Goal: Navigation & Orientation: Find specific page/section

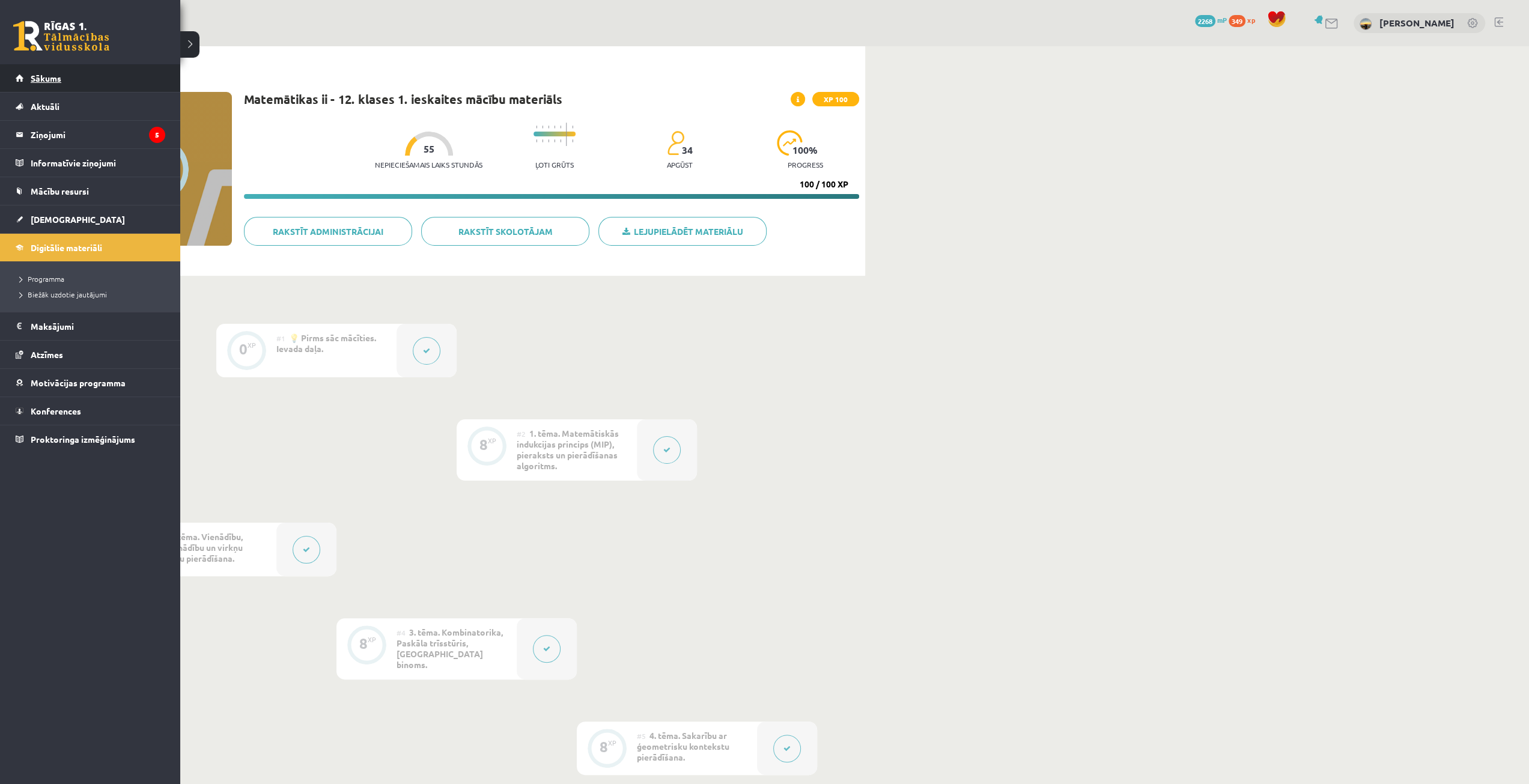
click at [46, 85] on link "Sākums" at bounding box center [90, 77] width 150 height 27
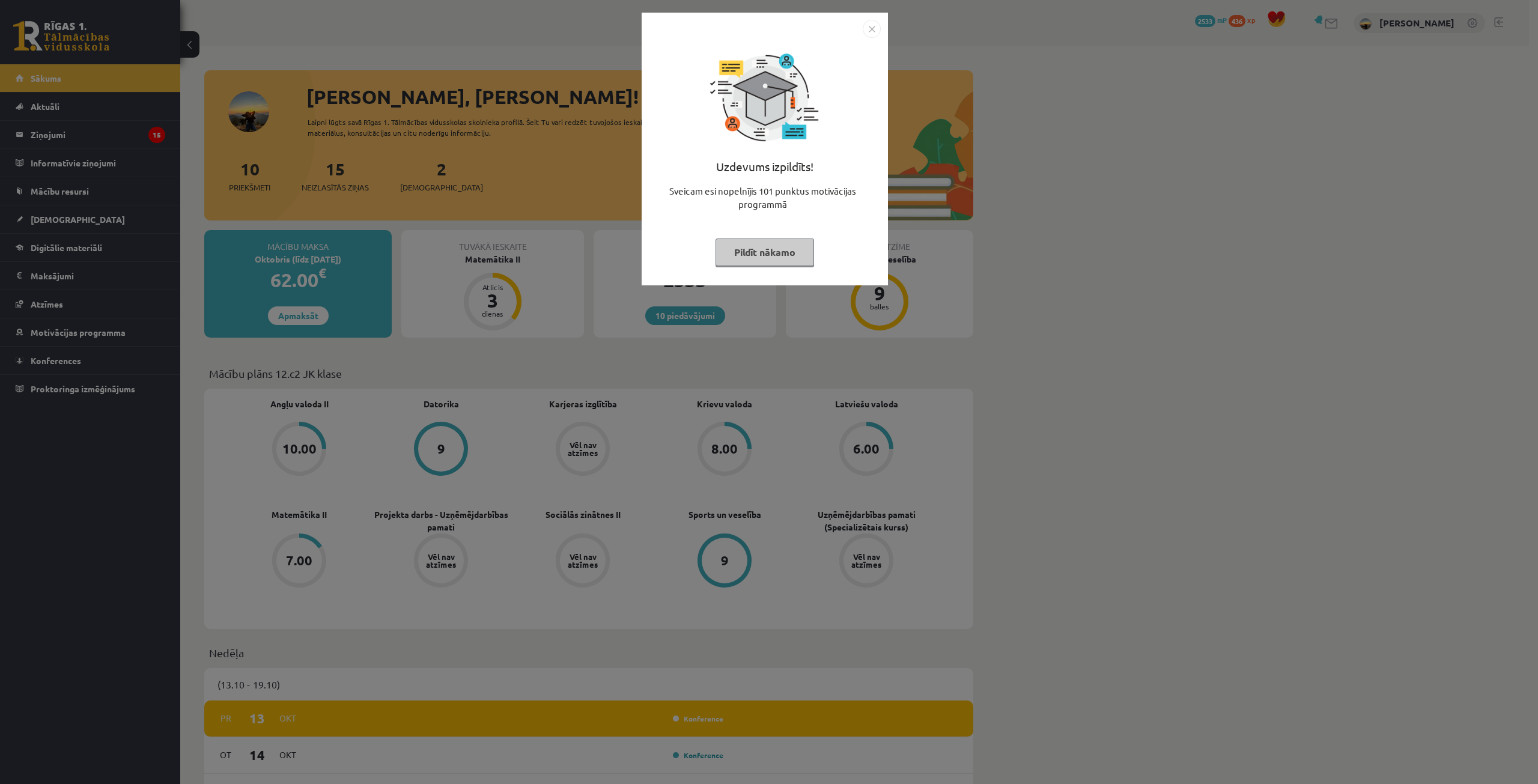
click at [792, 254] on button "Pildīt nākamo" at bounding box center [765, 251] width 99 height 27
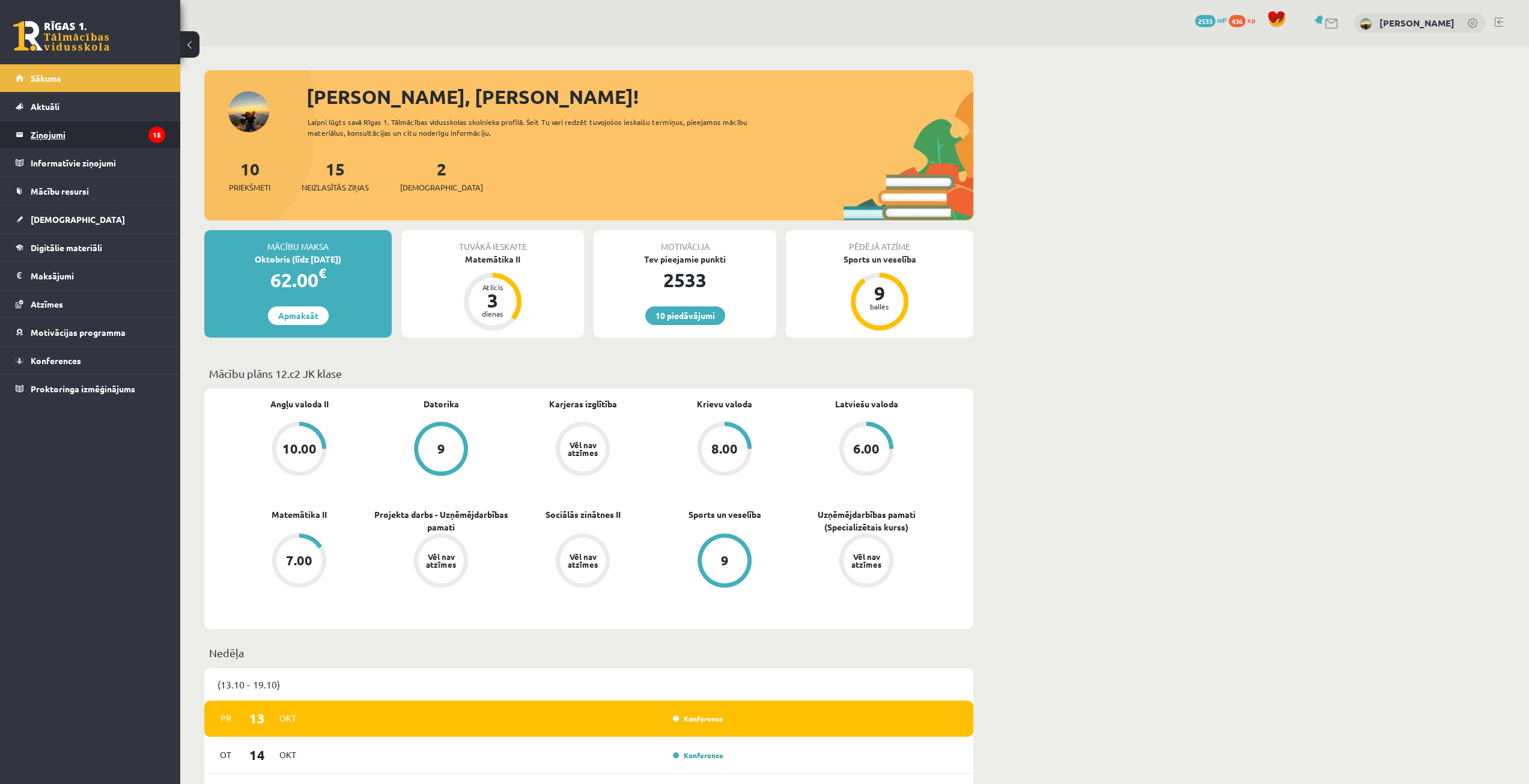
click at [61, 129] on legend "Ziņojumi 15" at bounding box center [98, 134] width 134 height 27
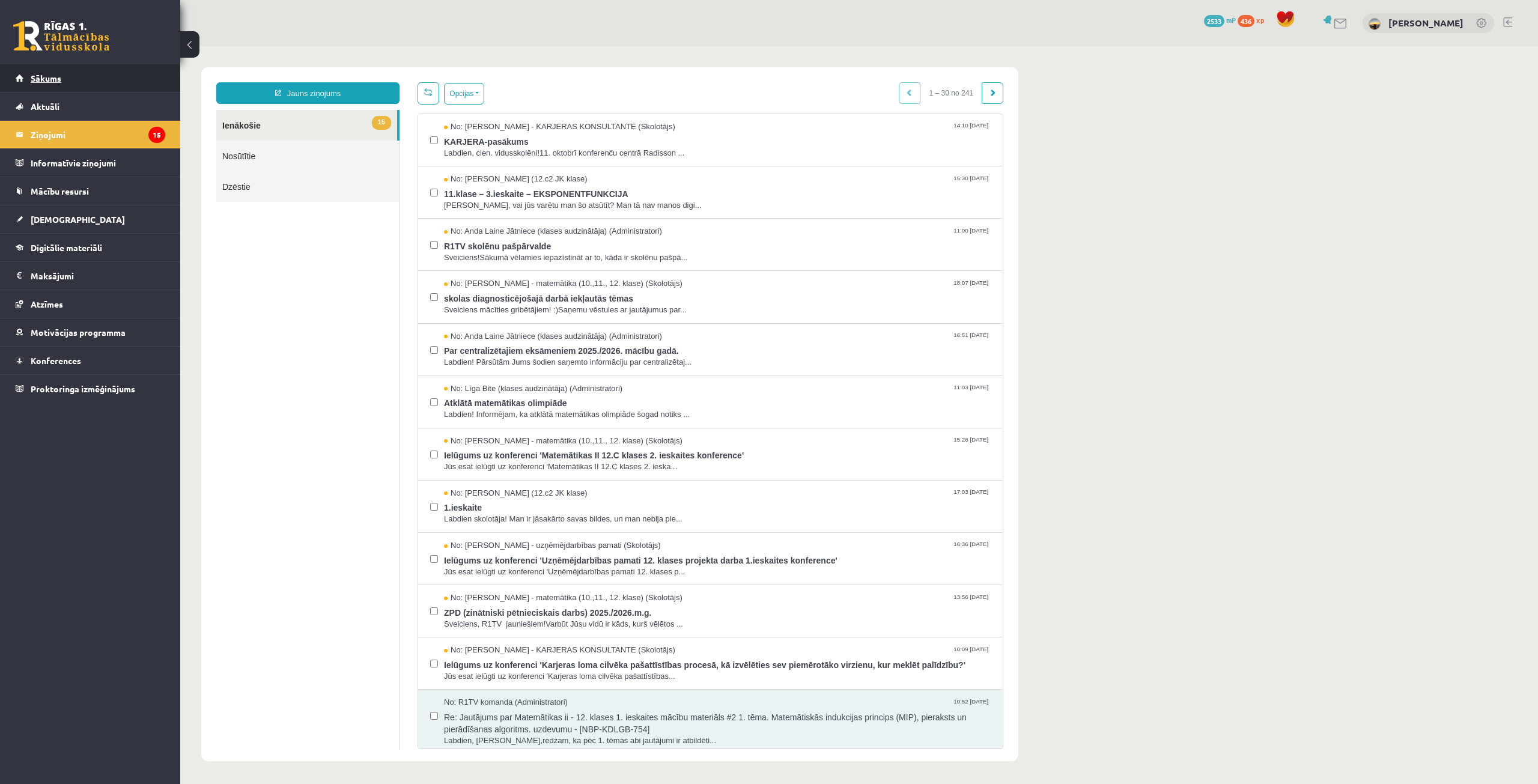
click at [56, 83] on span "Sākums" at bounding box center [46, 78] width 31 height 11
